Goal: Task Accomplishment & Management: Use online tool/utility

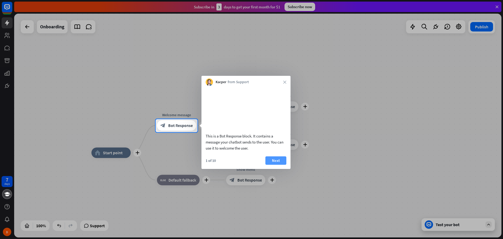
click at [275, 165] on button "Next" at bounding box center [275, 160] width 21 height 8
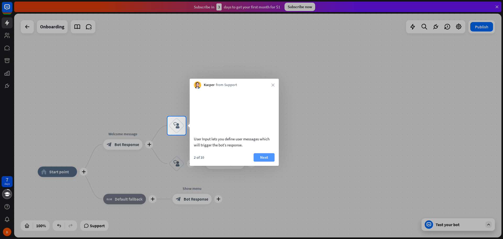
click at [267, 161] on button "Next" at bounding box center [264, 157] width 21 height 8
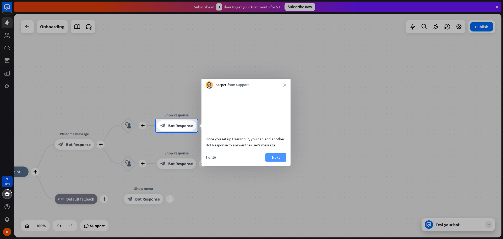
click at [276, 161] on button "Next" at bounding box center [275, 157] width 21 height 8
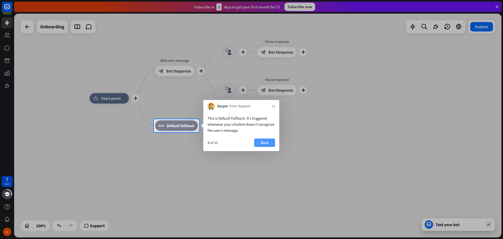
click at [266, 142] on button "Next" at bounding box center [264, 142] width 21 height 8
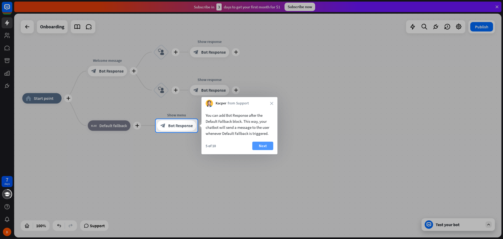
click at [264, 145] on button "Next" at bounding box center [262, 146] width 21 height 8
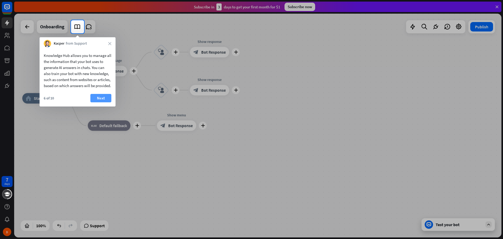
click at [98, 102] on button "Next" at bounding box center [100, 98] width 21 height 8
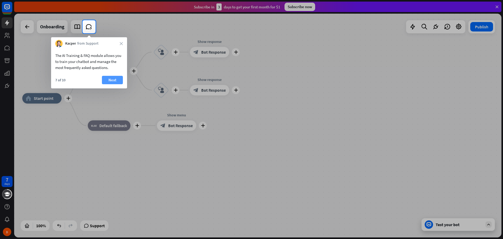
click at [111, 79] on button "Next" at bounding box center [112, 80] width 21 height 8
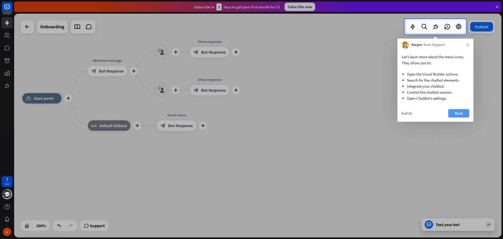
click at [461, 112] on button "Next" at bounding box center [458, 113] width 21 height 8
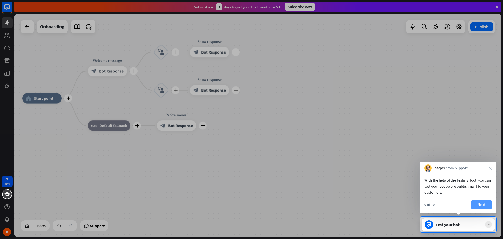
click at [481, 204] on button "Next" at bounding box center [481, 204] width 21 height 8
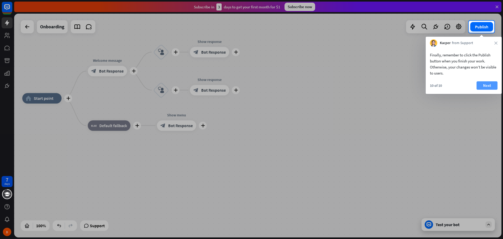
click at [485, 85] on button "Next" at bounding box center [487, 85] width 21 height 8
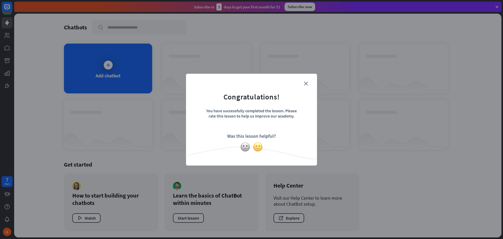
click at [259, 149] on img at bounding box center [258, 147] width 10 height 10
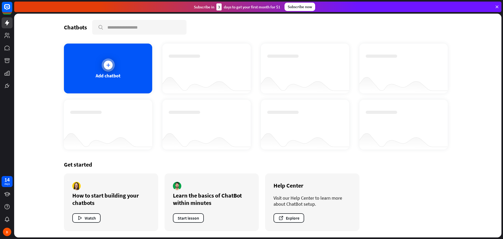
click at [110, 65] on icon at bounding box center [108, 64] width 5 height 5
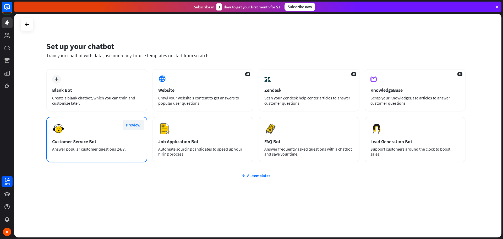
click at [134, 127] on button "Preview" at bounding box center [133, 125] width 21 height 10
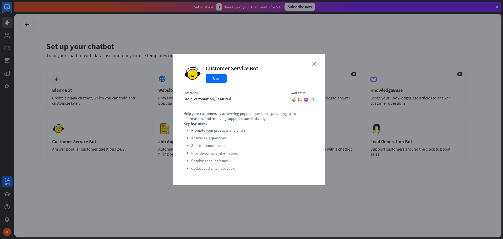
click at [312, 64] on div "close Customer Service Bot Use Categories basic, automation, featured Works wit…" at bounding box center [249, 119] width 153 height 131
click at [315, 64] on icon "close" at bounding box center [314, 64] width 4 height 4
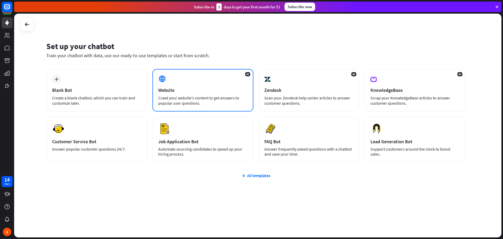
click at [210, 80] on div "AI Website Crawl your website’s content to get answers to popular user question…" at bounding box center [203, 90] width 101 height 42
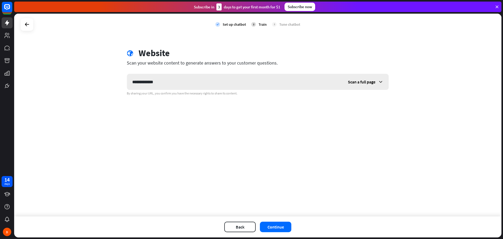
type input "**********"
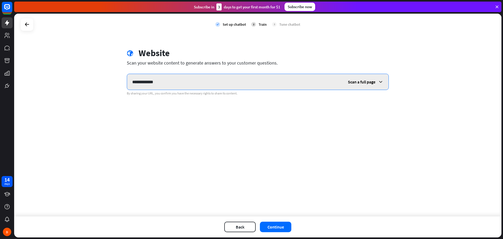
drag, startPoint x: 162, startPoint y: 83, endPoint x: 127, endPoint y: 84, distance: 35.1
click at [127, 84] on input "**********" at bounding box center [235, 82] width 216 height 16
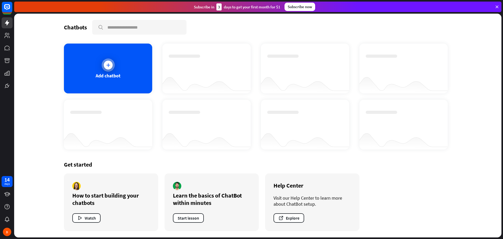
click at [107, 62] on div at bounding box center [108, 65] width 9 height 9
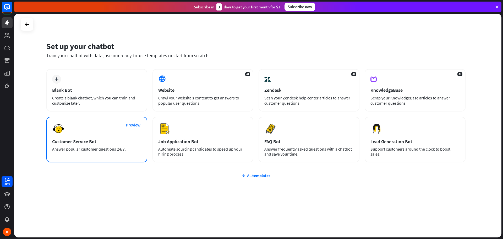
click at [105, 138] on div "Preview Customer Service Bot Answer popular customer questions 24/7." at bounding box center [96, 140] width 101 height 46
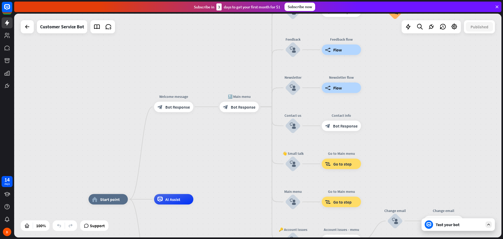
drag, startPoint x: 271, startPoint y: 133, endPoint x: 249, endPoint y: 203, distance: 74.1
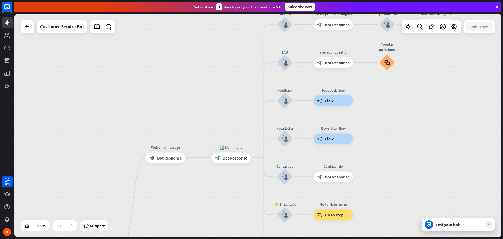
drag, startPoint x: 255, startPoint y: 149, endPoint x: 248, endPoint y: 199, distance: 50.8
click at [248, 199] on div "home_2 Start point Welcome message block_bot_response Bot Response 🔙 Main menu …" at bounding box center [257, 126] width 487 height 224
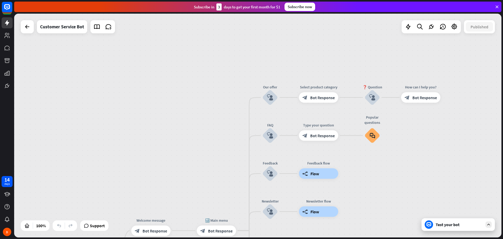
drag, startPoint x: 212, startPoint y: 49, endPoint x: 196, endPoint y: 112, distance: 65.0
click at [196, 112] on div "home_2 Start point Welcome message block_bot_response Bot Response 🔙 Main menu …" at bounding box center [257, 126] width 487 height 224
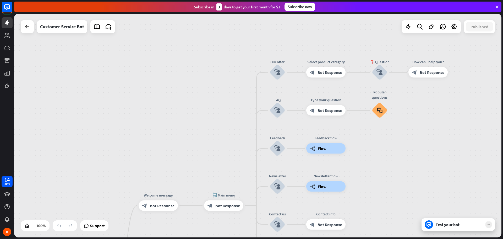
drag, startPoint x: 194, startPoint y: 138, endPoint x: 213, endPoint y: 100, distance: 42.7
click at [213, 100] on div "home_2 Start point Welcome message block_bot_response Bot Response 🔙 Main menu …" at bounding box center [257, 126] width 487 height 224
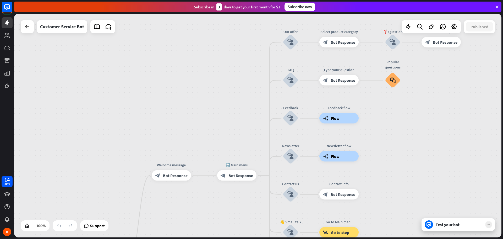
drag, startPoint x: 210, startPoint y: 126, endPoint x: 214, endPoint y: 82, distance: 43.4
click at [214, 83] on div "home_2 Start point Welcome message block_bot_response Bot Response 🔙 Main menu …" at bounding box center [257, 126] width 487 height 224
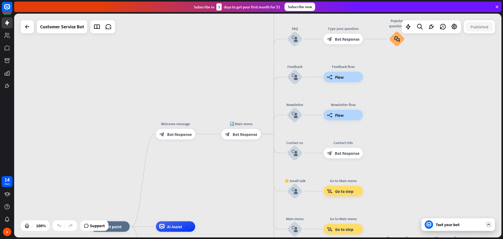
drag, startPoint x: 233, startPoint y: 185, endPoint x: 238, endPoint y: 140, distance: 44.9
click at [238, 141] on div "home_2 Start point Welcome message block_bot_response Bot Response 🔙 Main menu …" at bounding box center [257, 126] width 487 height 224
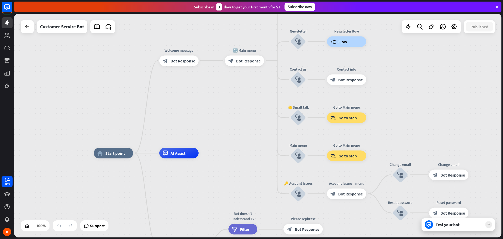
drag, startPoint x: 241, startPoint y: 169, endPoint x: 228, endPoint y: 109, distance: 61.1
click at [230, 112] on div "home_2 Start point Welcome message block_bot_response Bot Response 🔙 Main menu …" at bounding box center [257, 126] width 487 height 224
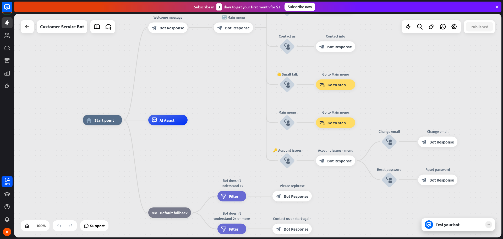
drag, startPoint x: 235, startPoint y: 140, endPoint x: 219, endPoint y: 113, distance: 31.3
click at [219, 120] on div "home_2 Start point Welcome message block_bot_response Bot Response 🔙 Main menu …" at bounding box center [326, 232] width 487 height 224
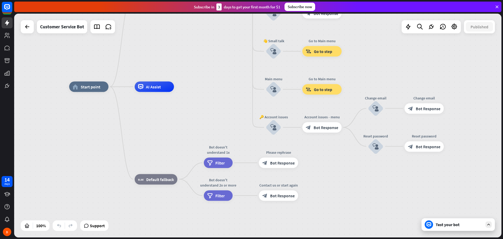
drag, startPoint x: 215, startPoint y: 131, endPoint x: 214, endPoint y: 110, distance: 21.2
click at [217, 115] on div "home_2 Start point Welcome message block_bot_response Bot Response 🔙 Main menu …" at bounding box center [312, 199] width 487 height 224
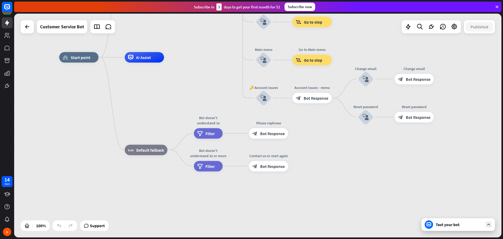
drag, startPoint x: 236, startPoint y: 113, endPoint x: 222, endPoint y: 83, distance: 33.3
click at [222, 83] on div "home_2 Start point Welcome message block_bot_response Bot Response 🔙 Main menu …" at bounding box center [302, 169] width 487 height 224
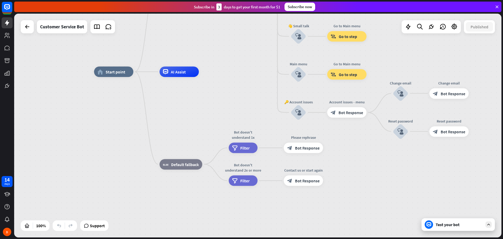
drag, startPoint x: 257, startPoint y: 202, endPoint x: 287, endPoint y: 222, distance: 36.4
click at [287, 222] on div "home_2 Start point Welcome message block_bot_response Bot Response 🔙 Main menu …" at bounding box center [337, 184] width 487 height 224
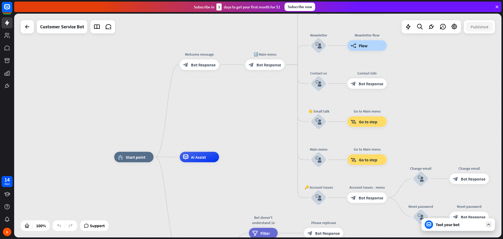
drag, startPoint x: 267, startPoint y: 88, endPoint x: 275, endPoint y: 167, distance: 79.3
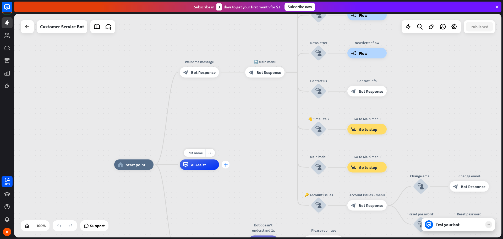
click at [227, 166] on icon "plus" at bounding box center [226, 165] width 4 height 4
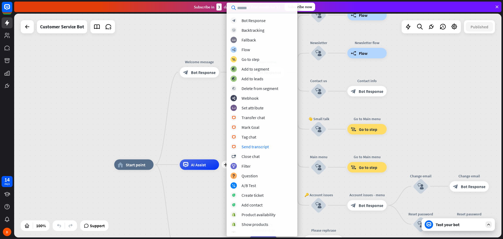
click at [211, 123] on div "home_2 Start point Welcome message block_bot_response Bot Response 🔙 Main menu …" at bounding box center [257, 126] width 487 height 224
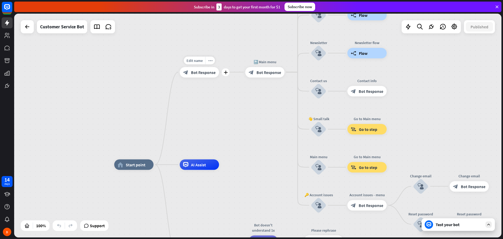
click at [198, 73] on span "Bot Response" at bounding box center [203, 71] width 25 height 5
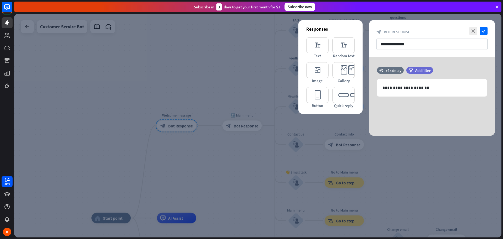
click at [176, 59] on div at bounding box center [257, 126] width 487 height 224
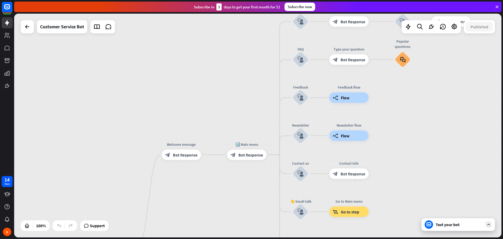
drag, startPoint x: 401, startPoint y: 108, endPoint x: 403, endPoint y: 171, distance: 62.4
click at [403, 170] on div "home_2 Start point Welcome message block_bot_response Bot Response 🔙 Main menu …" at bounding box center [257, 126] width 487 height 224
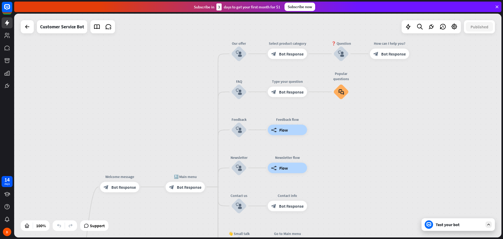
drag, startPoint x: 402, startPoint y: 144, endPoint x: 333, endPoint y: 67, distance: 103.5
click at [334, 101] on div "home_2 Start point Welcome message block_bot_response Bot Response 🔙 Main menu …" at bounding box center [257, 126] width 487 height 224
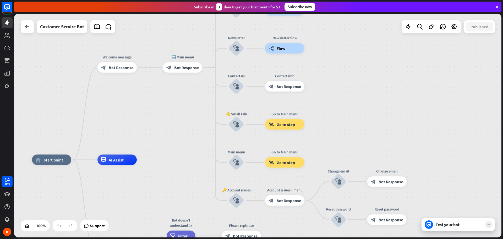
drag, startPoint x: 344, startPoint y: 72, endPoint x: 343, endPoint y: 53, distance: 19.2
click at [344, 56] on div "home_2 Start point Welcome message block_bot_response Bot Response 🔙 Main menu …" at bounding box center [257, 126] width 487 height 224
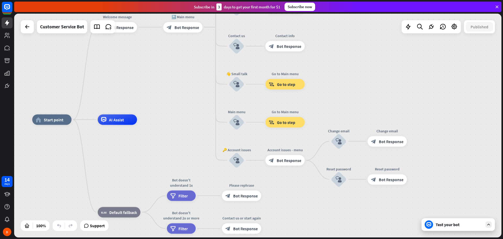
drag, startPoint x: 335, startPoint y: 93, endPoint x: 332, endPoint y: 42, distance: 50.9
click at [335, 45] on div "home_2 Start point Welcome message block_bot_response Bot Response 🔙 Main menu …" at bounding box center [257, 126] width 487 height 224
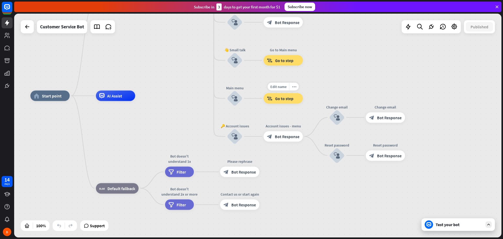
drag, startPoint x: 256, startPoint y: 172, endPoint x: 270, endPoint y: 103, distance: 70.4
click at [270, 103] on div "home_2 Start point Welcome message block_bot_response Bot Response 🔙 Main menu …" at bounding box center [273, 208] width 487 height 224
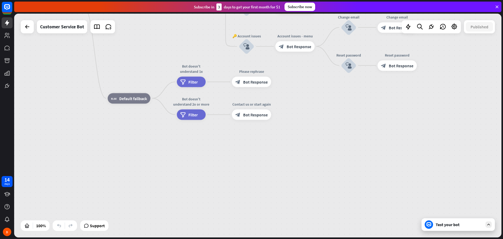
drag, startPoint x: 181, startPoint y: 118, endPoint x: 196, endPoint y: 20, distance: 99.7
click at [195, 22] on div "home_2 Start point Welcome message block_bot_response Bot Response 🔙 Main menu …" at bounding box center [285, 118] width 487 height 224
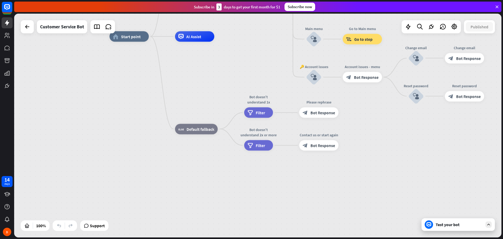
drag, startPoint x: 159, startPoint y: 164, endPoint x: 225, endPoint y: 200, distance: 75.2
click at [232, 202] on div "home_2 Start point Welcome message block_bot_response Bot Response 🔙 Main menu …" at bounding box center [353, 148] width 487 height 224
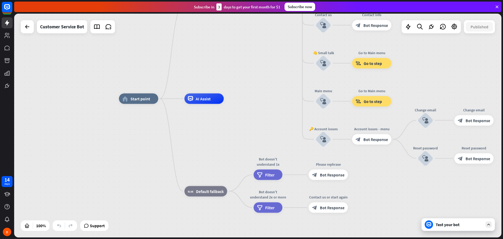
drag, startPoint x: 206, startPoint y: 70, endPoint x: 204, endPoint y: 148, distance: 78.1
click at [204, 148] on div "home_2 Start point Welcome message block_bot_response Bot Response 🔙 Main menu …" at bounding box center [362, 211] width 487 height 224
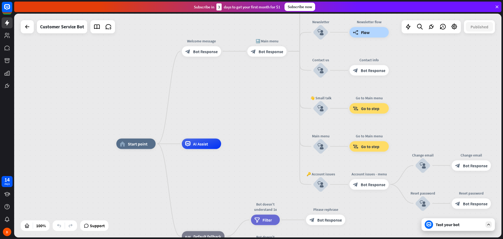
drag, startPoint x: 188, startPoint y: 73, endPoint x: 187, endPoint y: 93, distance: 19.2
click at [187, 93] on div "home_2 Start point Welcome message block_bot_response Bot Response 🔙 Main menu …" at bounding box center [257, 126] width 487 height 224
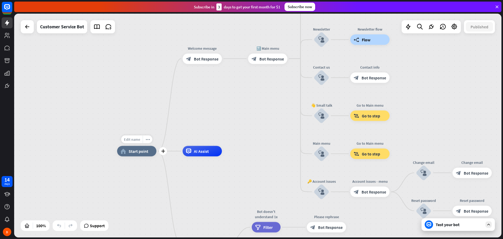
click at [136, 138] on span "Edit name" at bounding box center [132, 139] width 16 height 5
click at [139, 116] on div "home_2 Start point Welcome message block_bot_response Bot Response 🔙 Main menu …" at bounding box center [257, 126] width 487 height 224
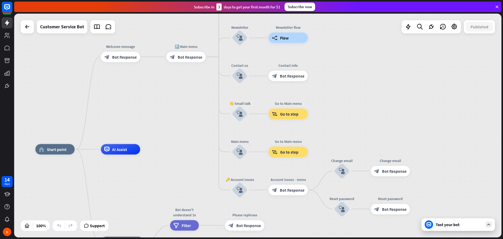
drag, startPoint x: 248, startPoint y: 108, endPoint x: 166, endPoint y: 106, distance: 82.1
click at [166, 106] on div "home_2 Start point Welcome message block_bot_response Bot Response 🔙 Main menu …" at bounding box center [257, 126] width 487 height 224
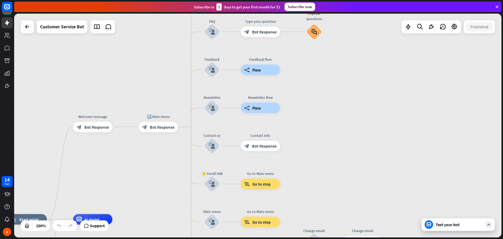
drag, startPoint x: 331, startPoint y: 93, endPoint x: 301, endPoint y: 169, distance: 81.9
click at [301, 169] on div "home_2 Start point Welcome message block_bot_response Bot Response 🔙 Main menu …" at bounding box center [257, 126] width 487 height 224
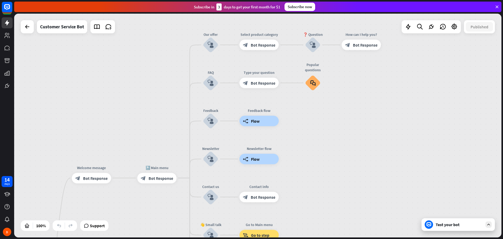
drag, startPoint x: 333, startPoint y: 113, endPoint x: 333, endPoint y: 152, distance: 39.1
click at [334, 162] on div "home_2 Start point Welcome message block_bot_response Bot Response 🔙 Main menu …" at bounding box center [257, 126] width 487 height 224
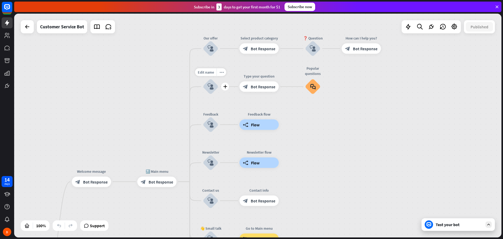
click at [211, 84] on icon "block_user_input" at bounding box center [211, 86] width 6 height 6
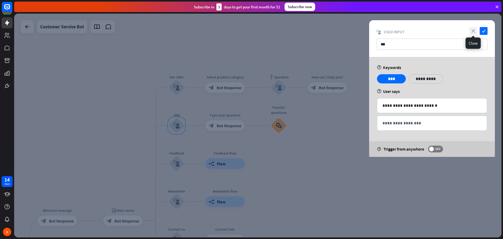
click at [472, 30] on icon "close" at bounding box center [473, 31] width 8 height 8
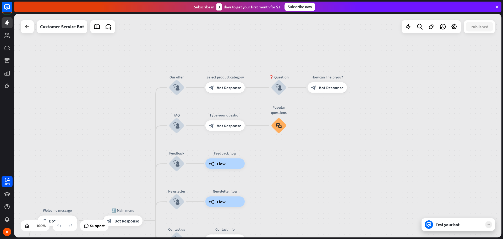
click at [31, 31] on div at bounding box center [27, 26] width 13 height 13
click at [24, 26] on icon at bounding box center [27, 27] width 6 height 6
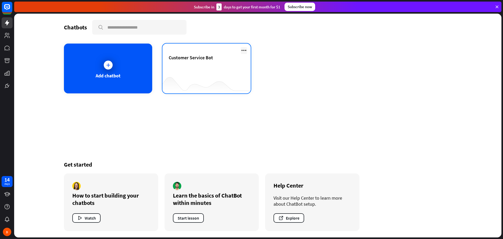
click at [242, 49] on icon at bounding box center [244, 50] width 6 height 6
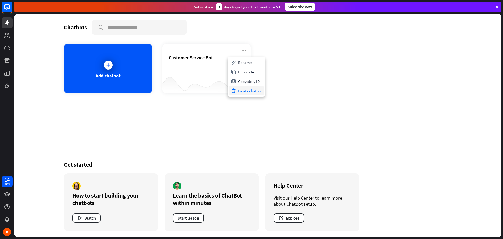
click at [245, 92] on div "Delete chatbot" at bounding box center [246, 90] width 35 height 9
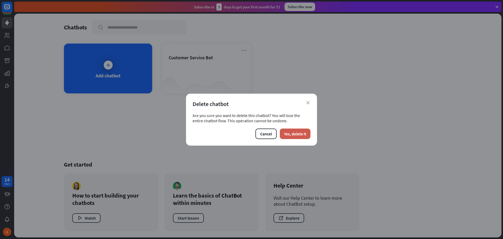
click at [291, 137] on button "Yes, delete it" at bounding box center [295, 133] width 31 height 10
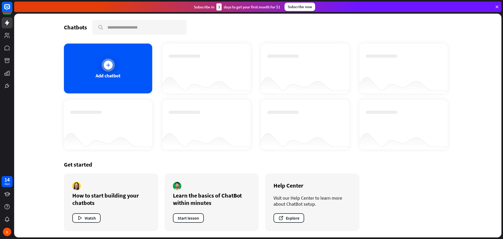
click at [116, 67] on div "Add chatbot" at bounding box center [108, 69] width 88 height 50
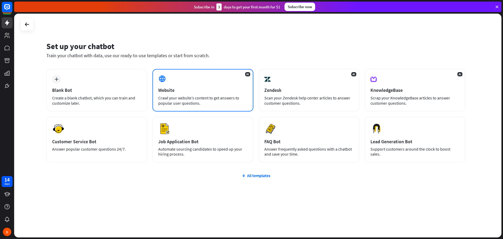
click at [195, 89] on div "Website" at bounding box center [202, 90] width 89 height 6
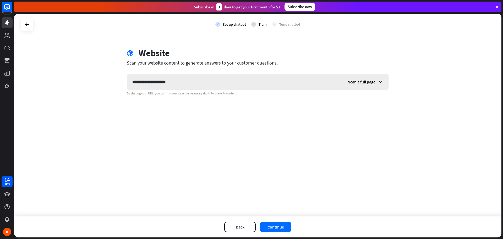
type input "**********"
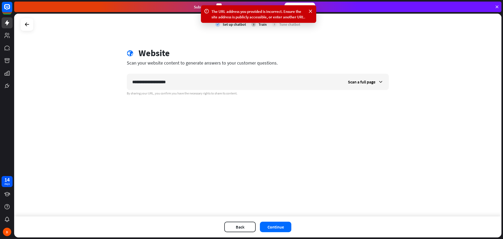
click at [253, 115] on div "**********" at bounding box center [257, 115] width 487 height 203
click at [252, 39] on div "**********" at bounding box center [257, 115] width 487 height 203
click at [313, 9] on icon at bounding box center [310, 12] width 5 height 6
